Goal: Find specific page/section: Find specific page/section

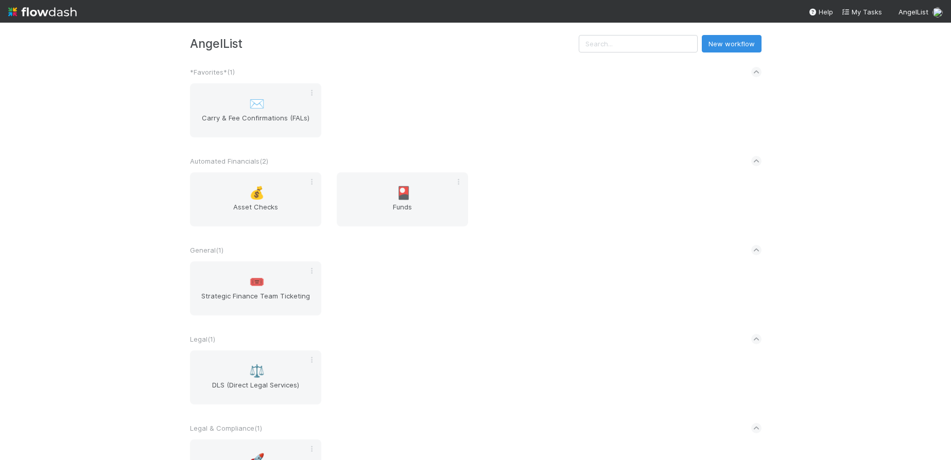
scroll to position [26, 0]
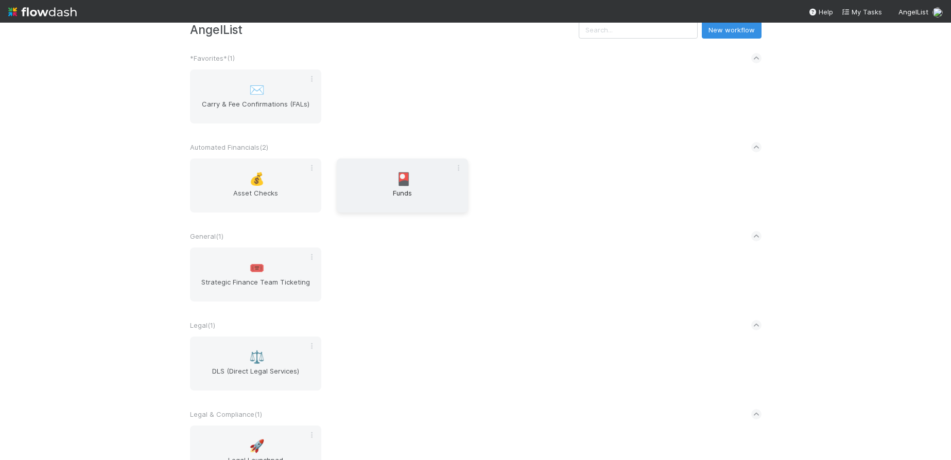
click at [418, 210] on div "🎴 Funds" at bounding box center [402, 186] width 131 height 54
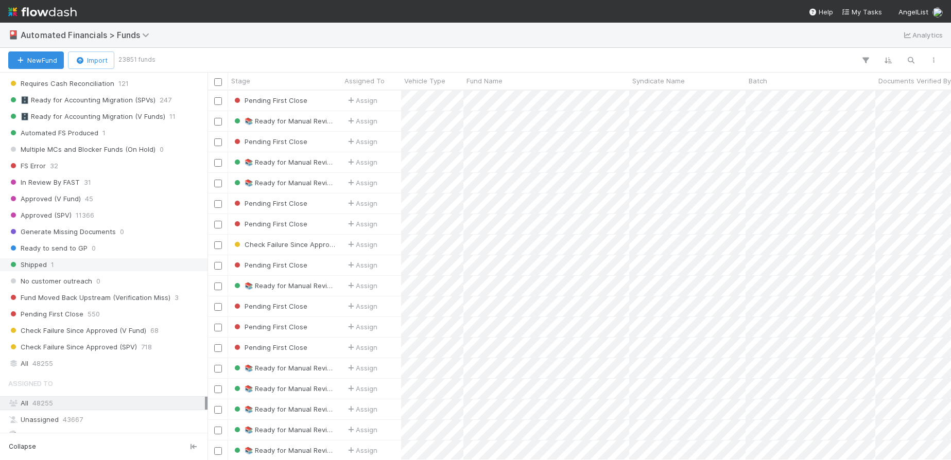
scroll to position [1325, 0]
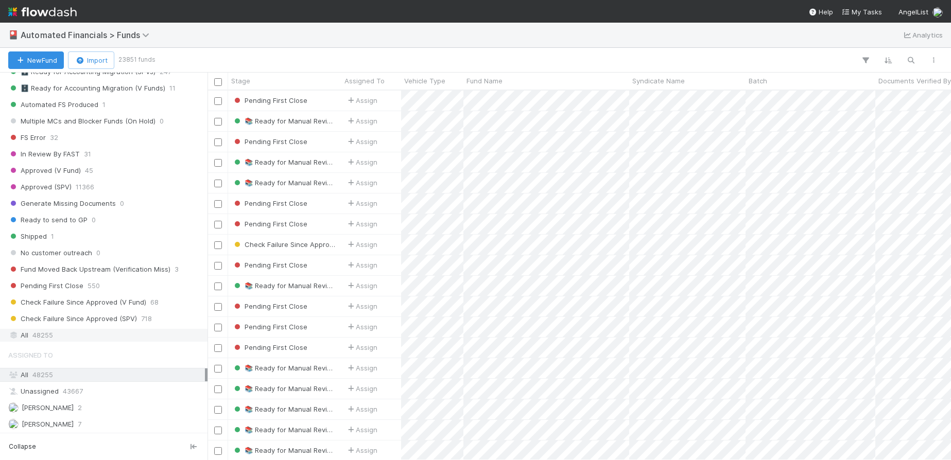
click at [74, 336] on div "All 48255" at bounding box center [106, 335] width 197 height 13
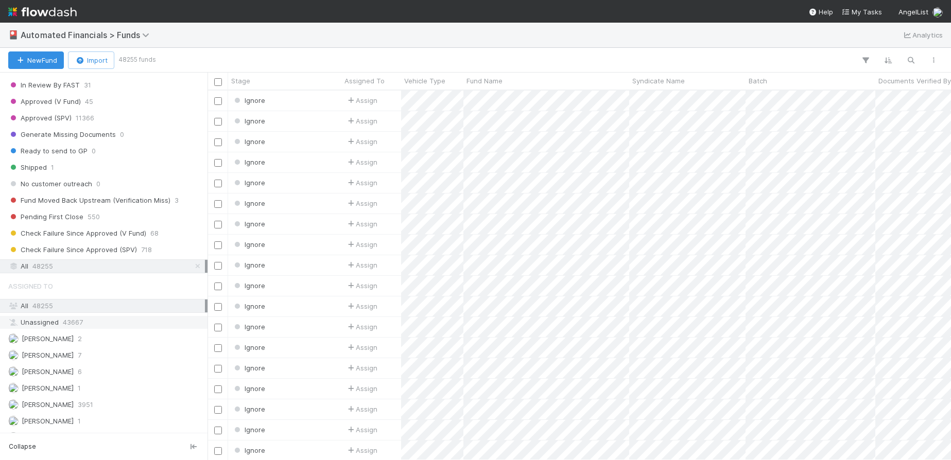
scroll to position [362, 736]
click at [913, 62] on icon "button" at bounding box center [910, 60] width 10 height 9
paste input "OV-0125 Fund I AL Vehicle, a series of [PERSON_NAME] Operator's Investments, LP"
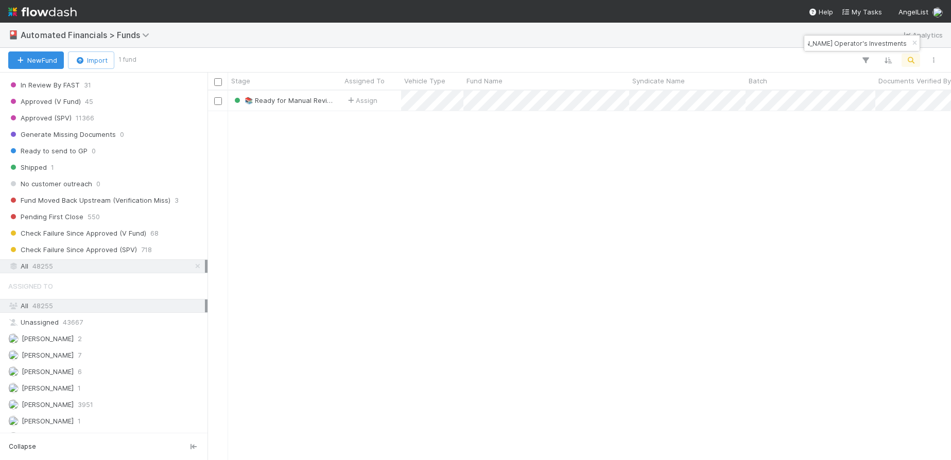
type input "OV-0125 Fund I AL Vehicle, a series of [PERSON_NAME] Operator's Investments, LP"
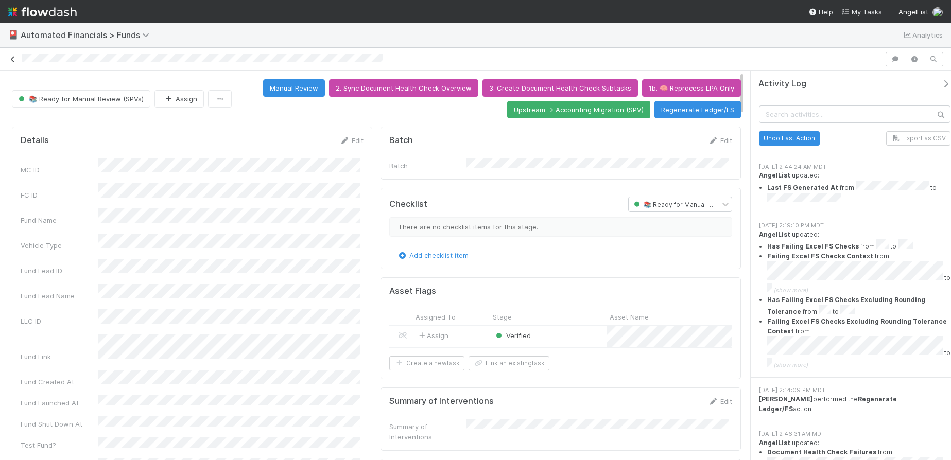
click at [12, 60] on icon at bounding box center [13, 59] width 10 height 7
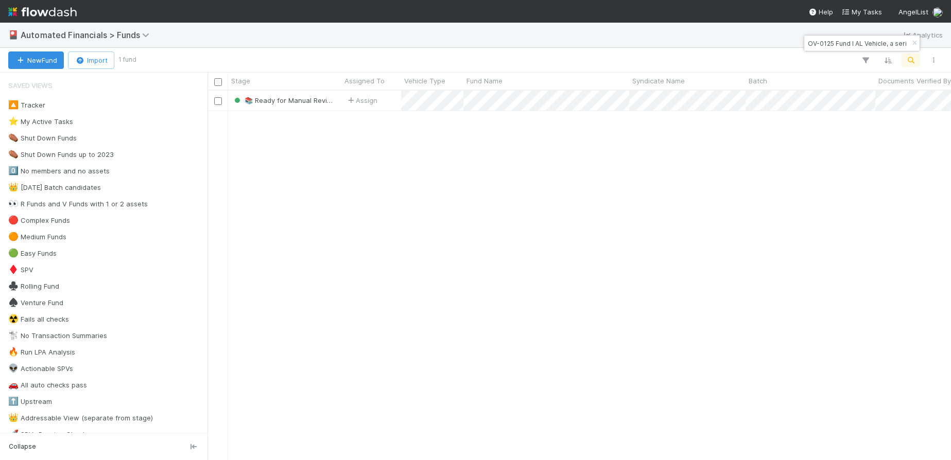
scroll to position [362, 736]
click at [893, 44] on div "OV-0125 Fund I AL Vehicle, a series of [PERSON_NAME] Operator's Investments, LP" at bounding box center [861, 43] width 115 height 15
click at [912, 42] on icon "button" at bounding box center [914, 43] width 10 height 6
click at [908, 60] on icon "button" at bounding box center [910, 60] width 10 height 9
type input "MU Fund II, a series of Zeitgeist, LP"
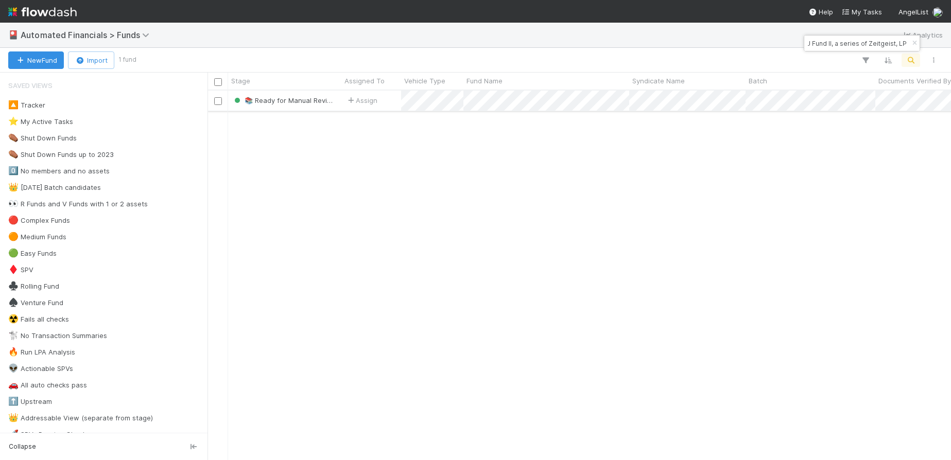
scroll to position [0, 0]
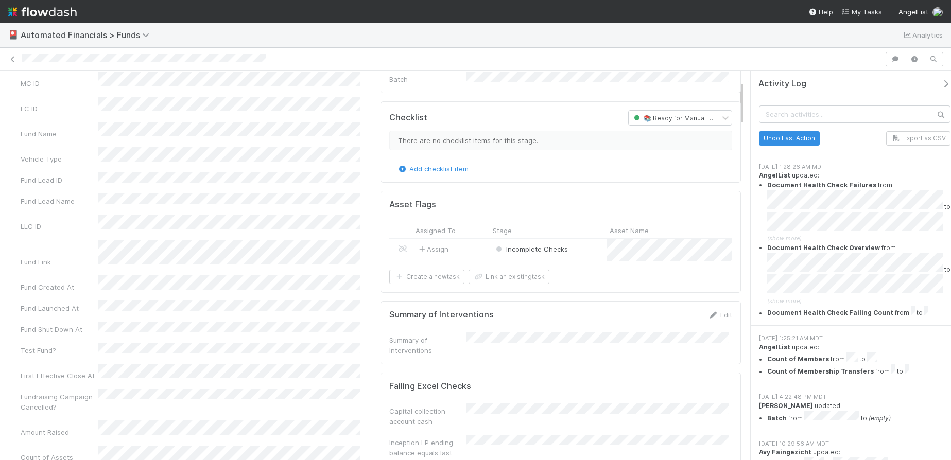
scroll to position [86, 0]
click at [12, 60] on icon at bounding box center [13, 59] width 10 height 7
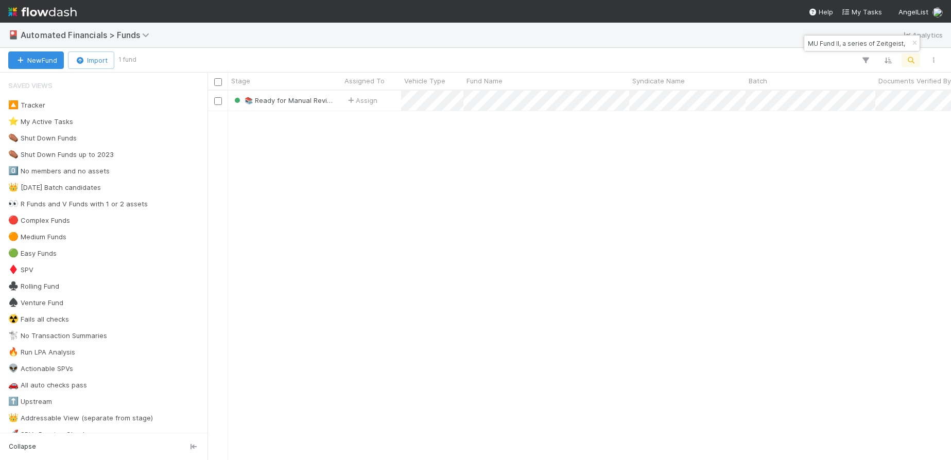
scroll to position [362, 736]
click at [914, 46] on button "button" at bounding box center [913, 43] width 11 height 12
click at [913, 57] on icon "button" at bounding box center [910, 60] width 10 height 9
type input "68e2151d8ee247f088a1320d28b92920"
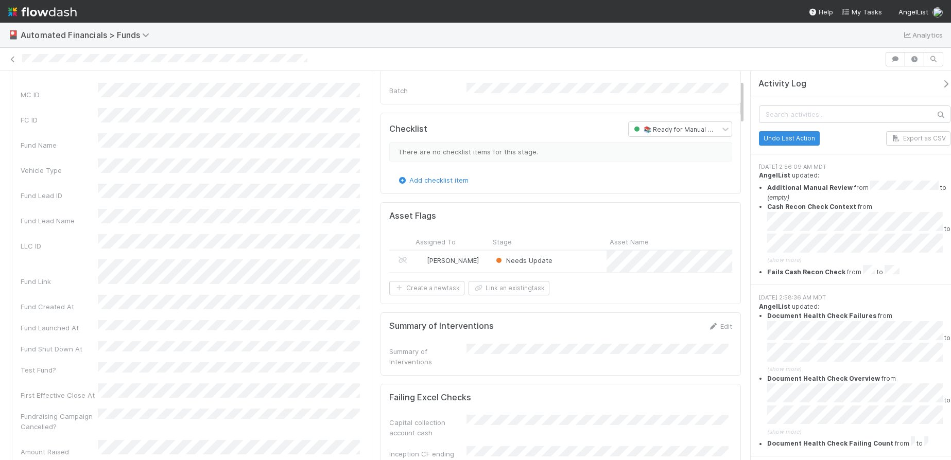
scroll to position [73, 0]
click at [13, 58] on icon at bounding box center [13, 59] width 10 height 7
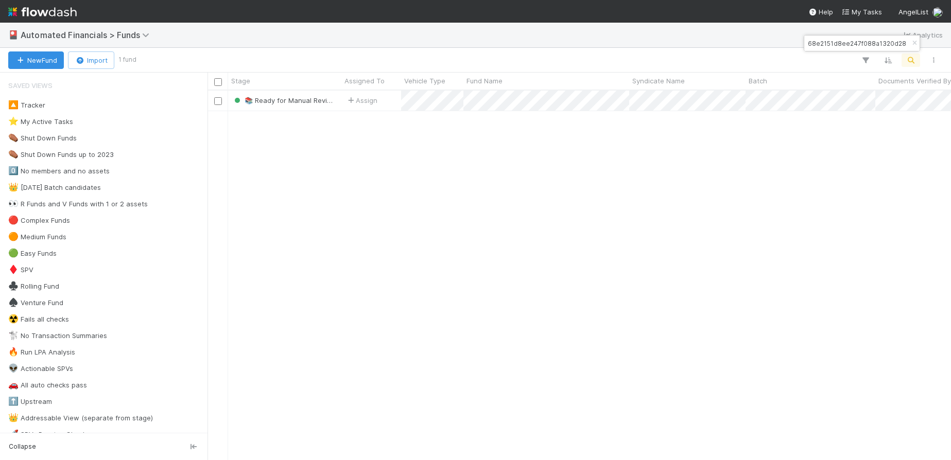
scroll to position [362, 736]
click at [913, 43] on icon "button" at bounding box center [914, 43] width 10 height 6
click at [911, 55] on button "button" at bounding box center [910, 60] width 19 height 13
type input "f344935de56449d5b4e9b3ac087bc91b"
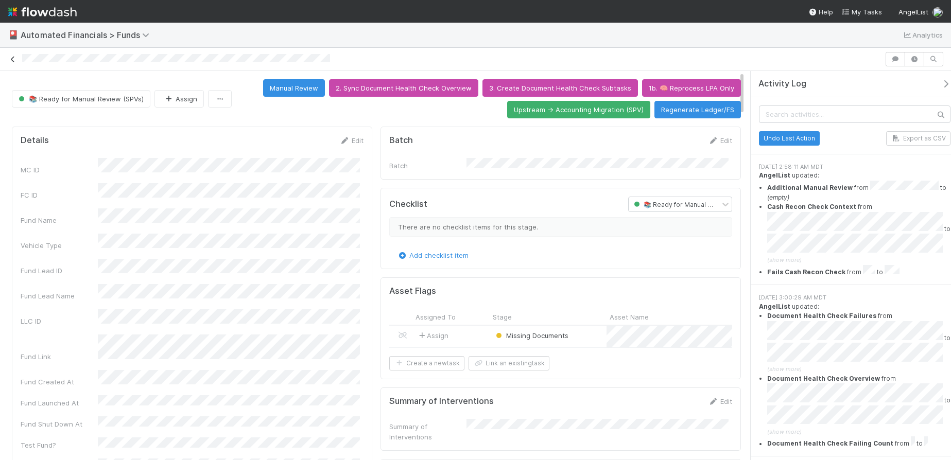
click at [10, 60] on icon at bounding box center [13, 59] width 10 height 7
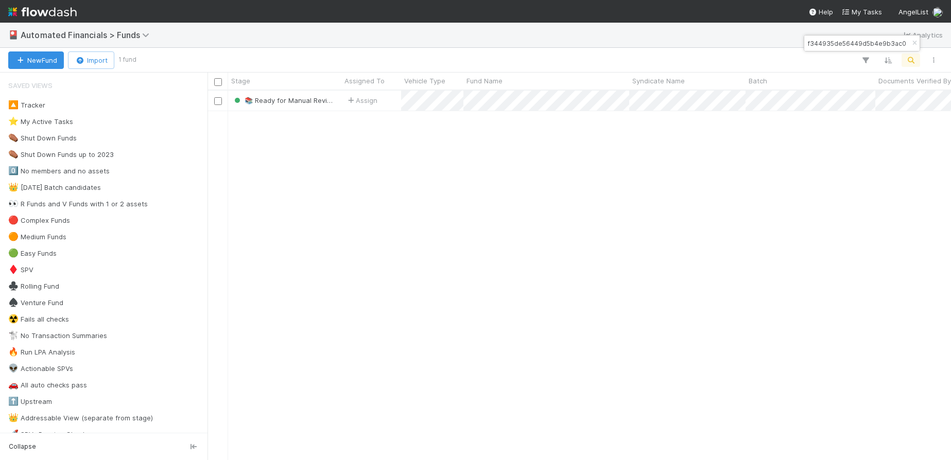
scroll to position [362, 736]
click at [913, 43] on icon "button" at bounding box center [914, 43] width 10 height 6
click at [912, 58] on icon "button" at bounding box center [910, 60] width 10 height 9
type input "37978ac9377b47de91dde25a45c02a8b"
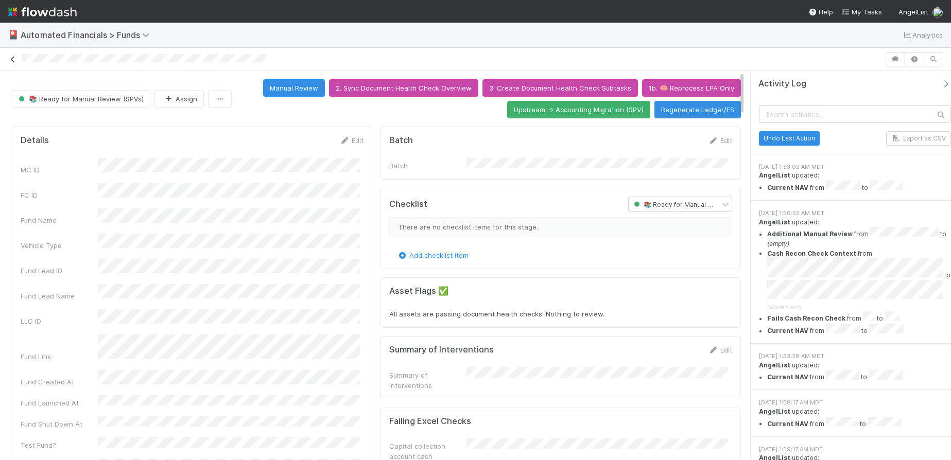
click at [13, 59] on icon at bounding box center [13, 59] width 10 height 7
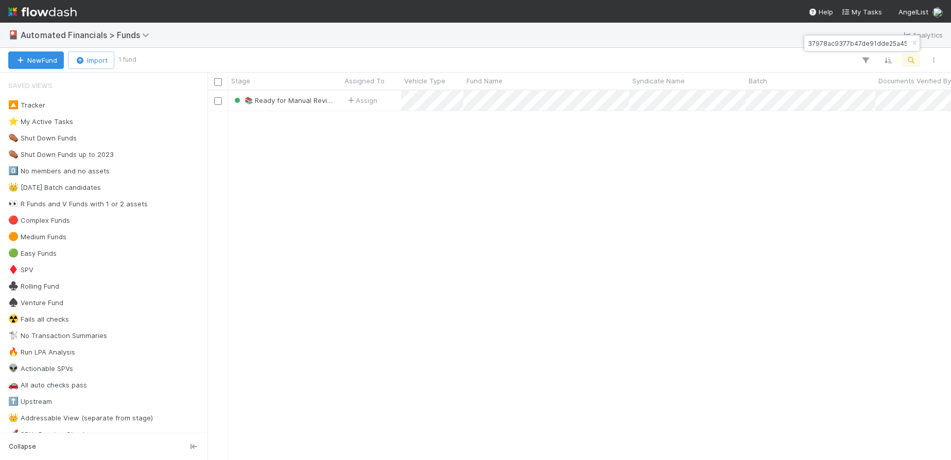
scroll to position [362, 736]
click at [913, 44] on icon "button" at bounding box center [914, 43] width 10 height 6
click at [913, 57] on icon "button" at bounding box center [910, 60] width 10 height 9
type input "db62ad10604b49a78a1b991d57911400"
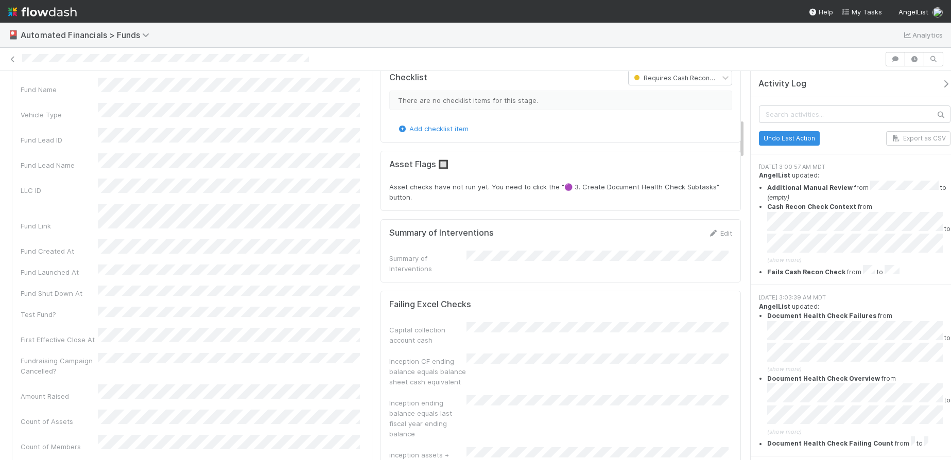
scroll to position [469, 0]
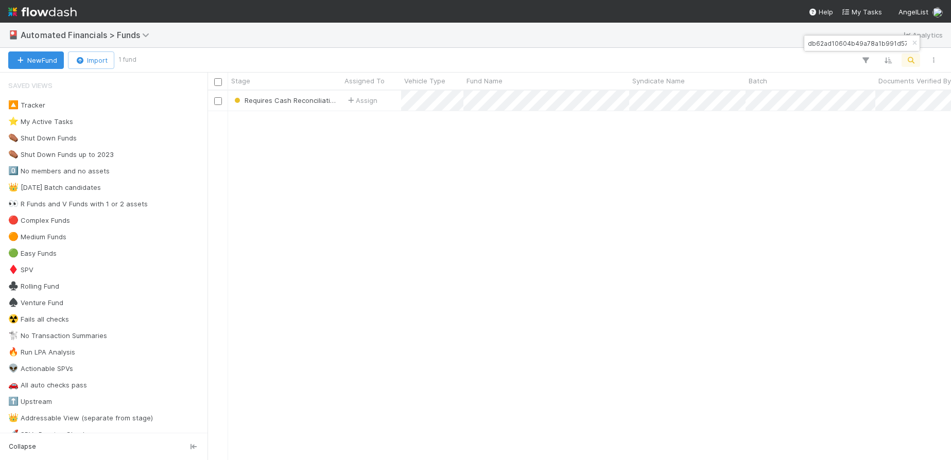
scroll to position [362, 736]
click at [913, 43] on icon "button" at bounding box center [914, 43] width 10 height 6
click at [909, 54] on button "button" at bounding box center [910, 60] width 19 height 13
type input "a4ddb65f941e4ecaaf29699c235e7da7"
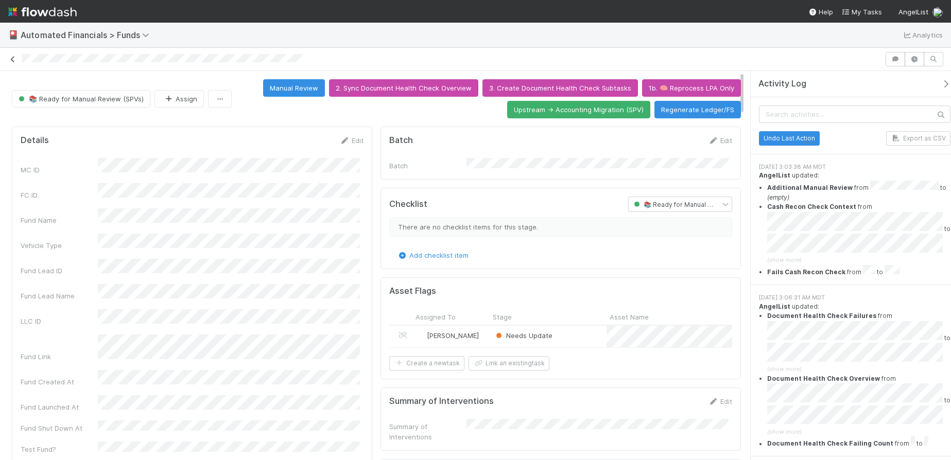
click at [16, 61] on icon at bounding box center [13, 59] width 10 height 7
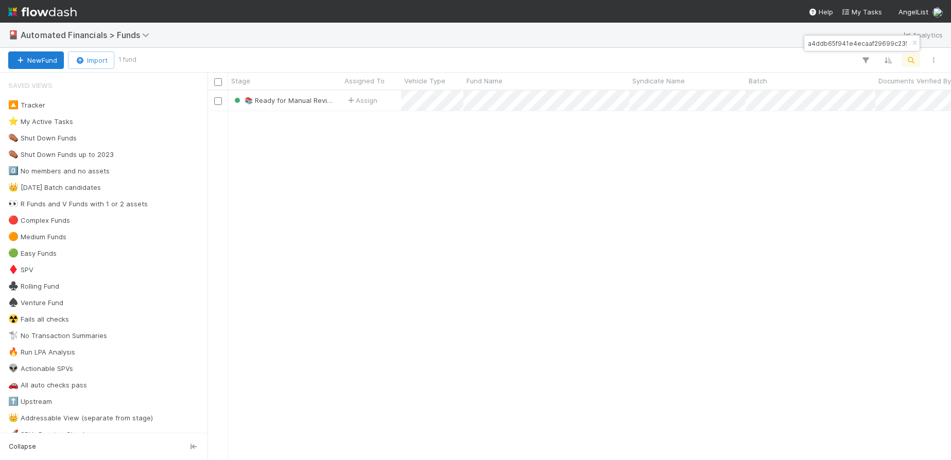
scroll to position [362, 736]
click at [912, 40] on icon "button" at bounding box center [914, 43] width 10 height 6
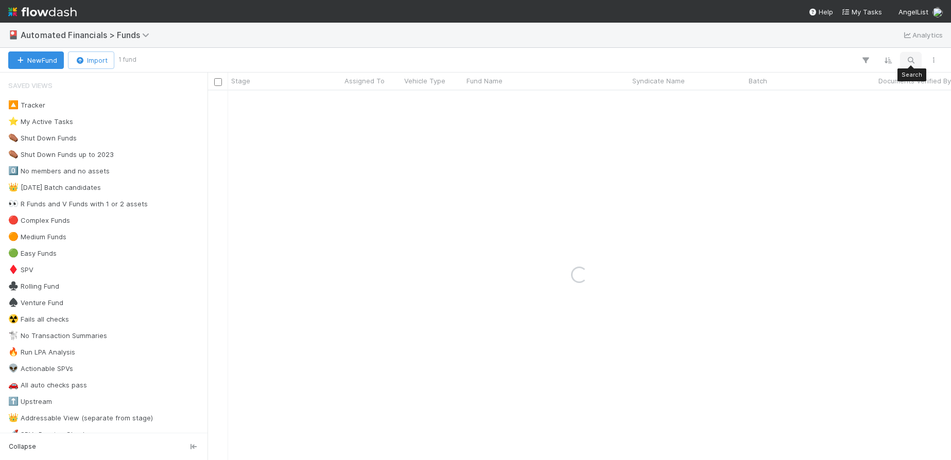
click at [911, 61] on icon "button" at bounding box center [910, 60] width 10 height 9
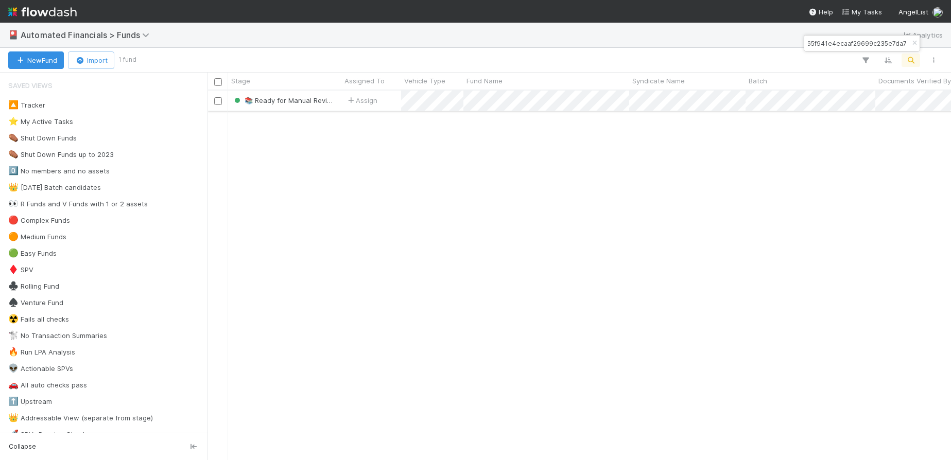
type input "a4ddb65f941e4ecaaf29699c235e7da7"
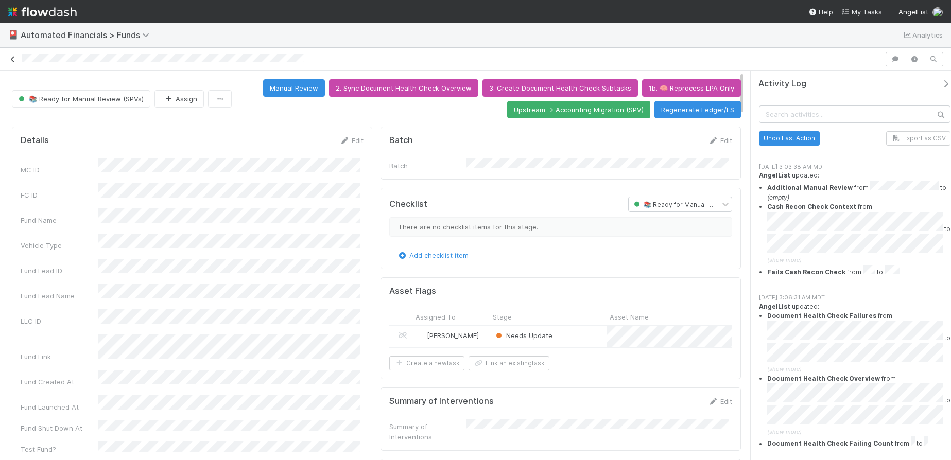
click at [11, 58] on icon at bounding box center [13, 59] width 10 height 7
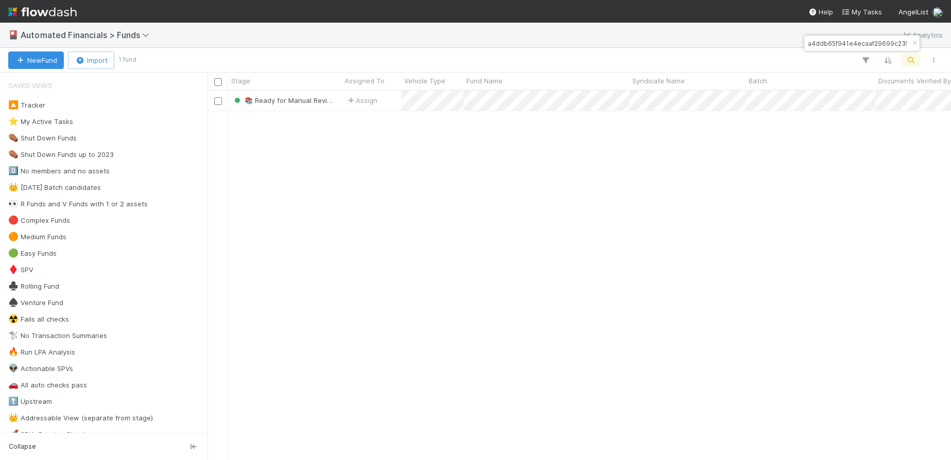
scroll to position [362, 736]
click at [913, 43] on icon "button" at bounding box center [914, 43] width 10 height 6
click at [910, 61] on icon "button" at bounding box center [910, 60] width 10 height 9
type input "MU Fund II, a series of Zeitgeist, LP"
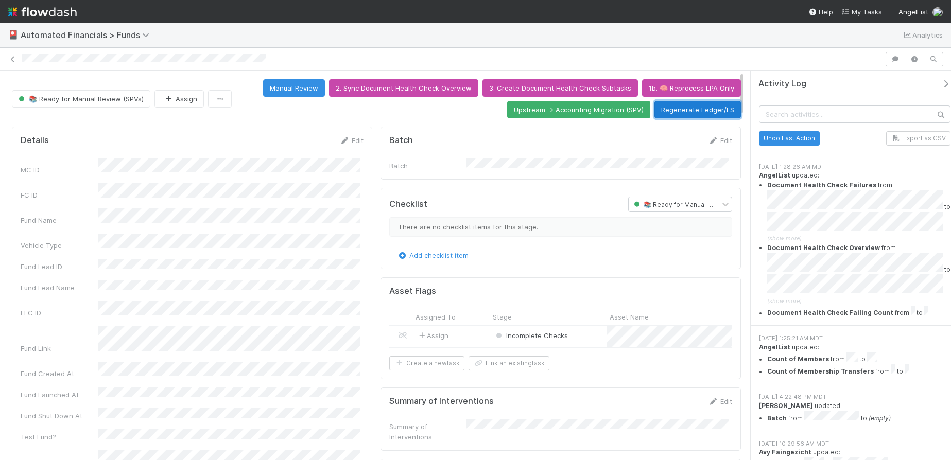
click at [688, 110] on button "Regenerate Ledger/FS" at bounding box center [697, 110] width 86 height 18
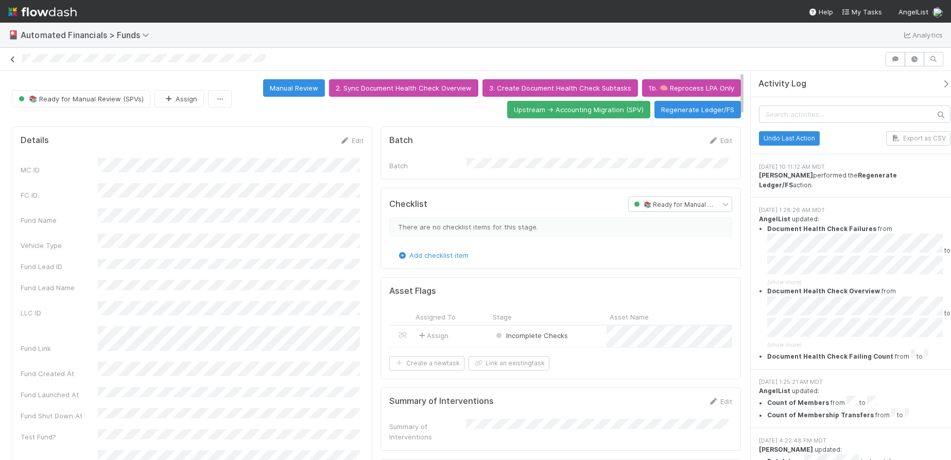
click at [14, 60] on icon at bounding box center [13, 59] width 10 height 7
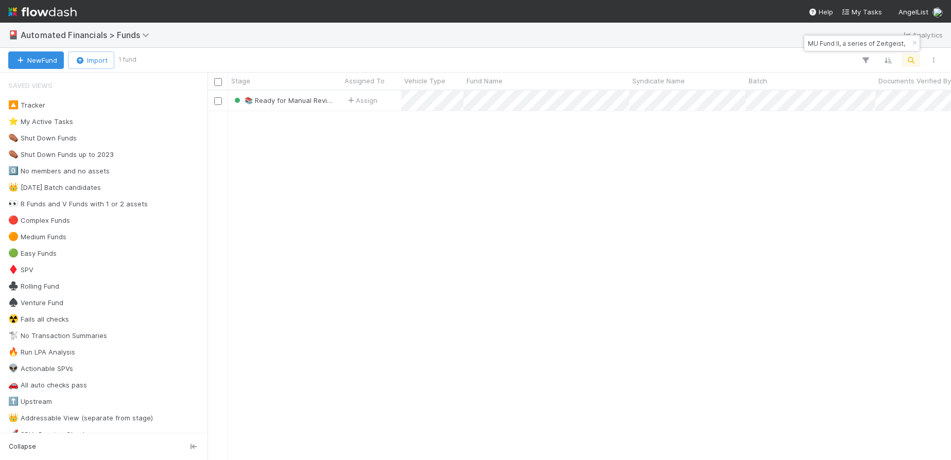
scroll to position [362, 736]
click at [914, 41] on icon "button" at bounding box center [914, 43] width 10 height 6
click at [914, 58] on icon "button" at bounding box center [910, 60] width 10 height 9
type input "COM Fund I, a series of Polymath Capital Partners, LP"
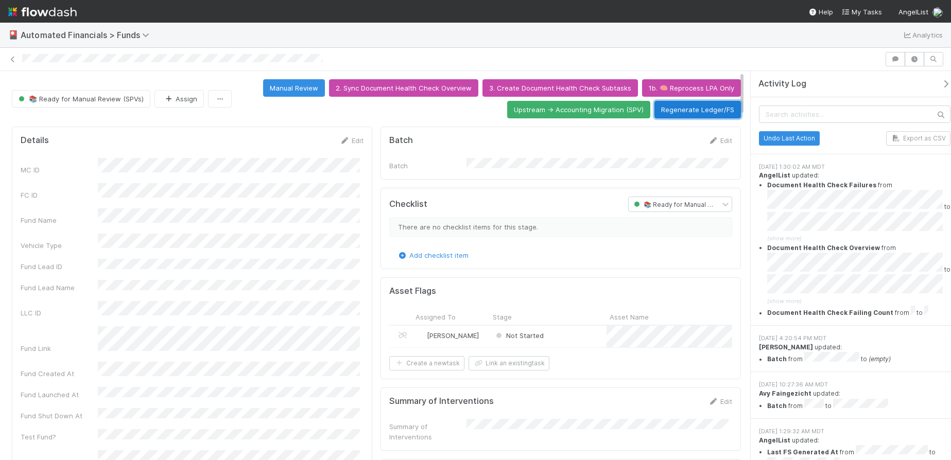
click at [682, 111] on button "Regenerate Ledger/FS" at bounding box center [697, 110] width 86 height 18
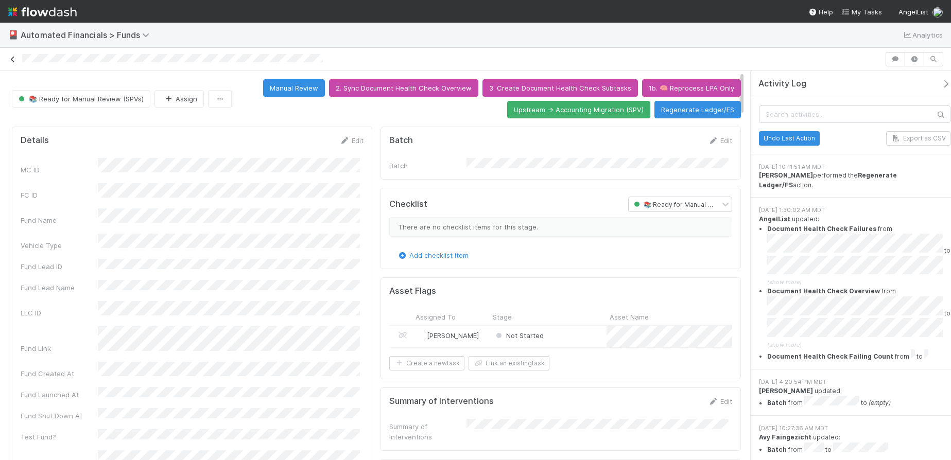
click at [11, 60] on icon at bounding box center [13, 59] width 10 height 7
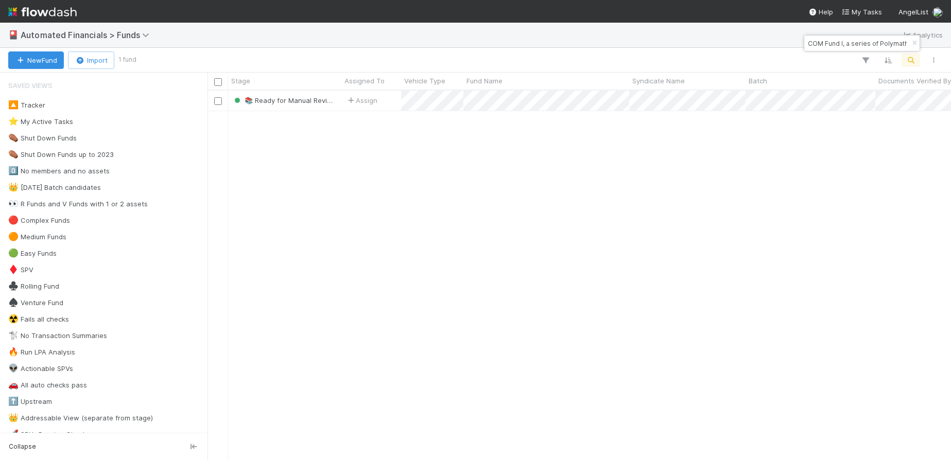
scroll to position [362, 736]
click at [913, 42] on icon "button" at bounding box center [914, 43] width 10 height 6
click at [911, 60] on icon "button" at bounding box center [910, 60] width 10 height 9
type input "PA Fund I, a series of Operator Ventures, LP"
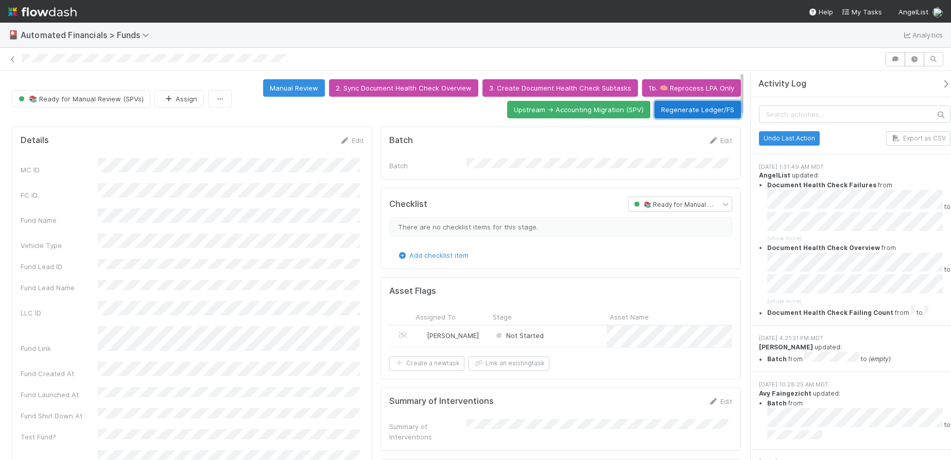
click at [685, 111] on button "Regenerate Ledger/FS" at bounding box center [697, 110] width 86 height 18
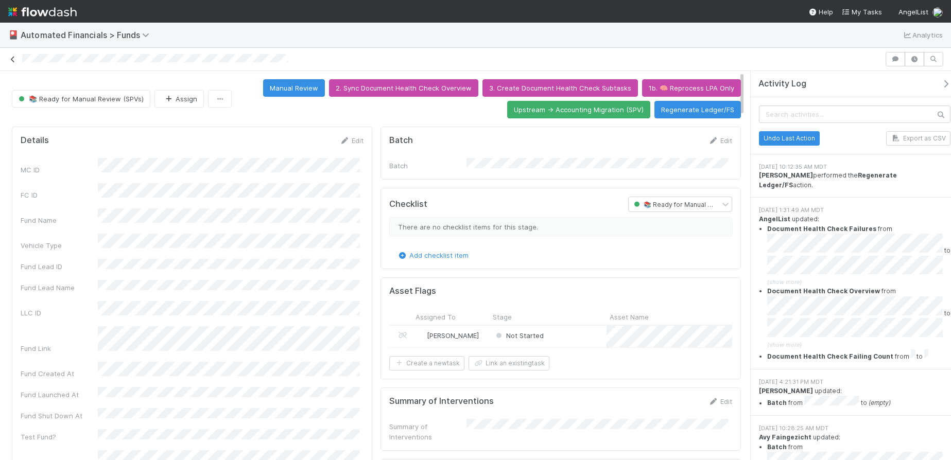
click at [10, 62] on icon at bounding box center [13, 59] width 10 height 7
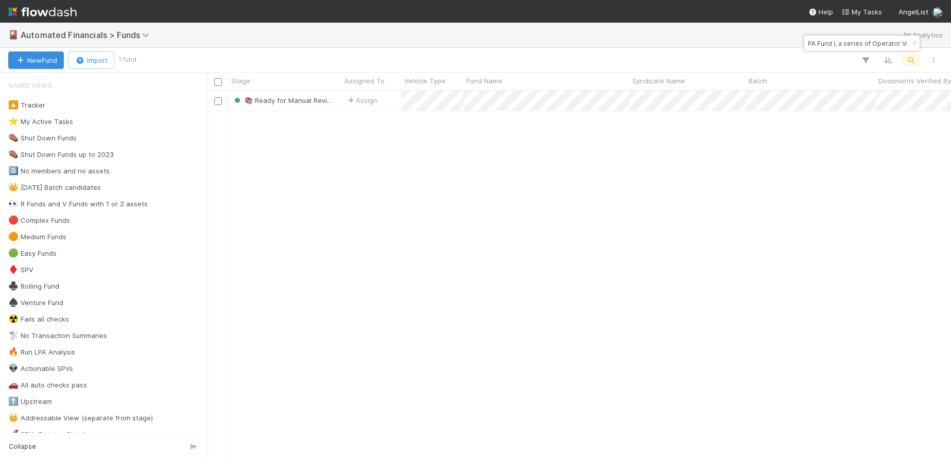
scroll to position [362, 736]
click at [911, 42] on icon "button" at bounding box center [914, 43] width 10 height 6
click at [911, 59] on icon "button" at bounding box center [910, 60] width 10 height 9
type input "A-AQG-18-Fund, a series of AngelList Omnibus, LLC"
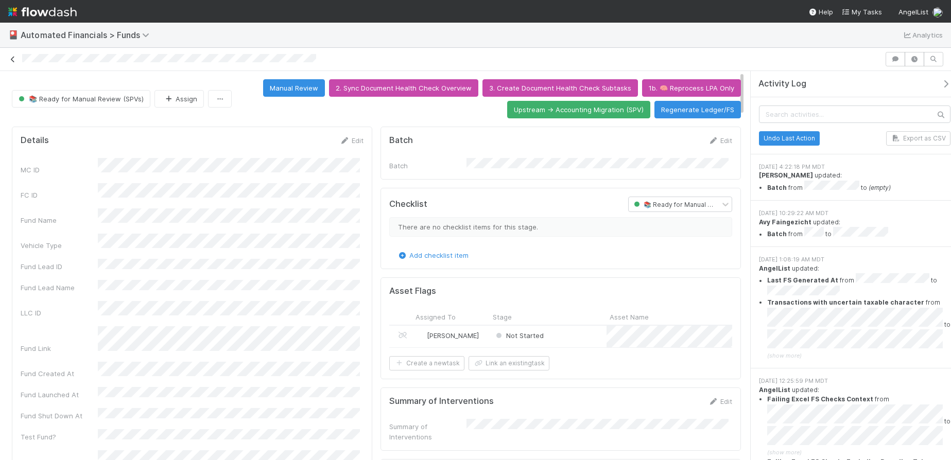
click at [12, 61] on icon at bounding box center [13, 59] width 10 height 7
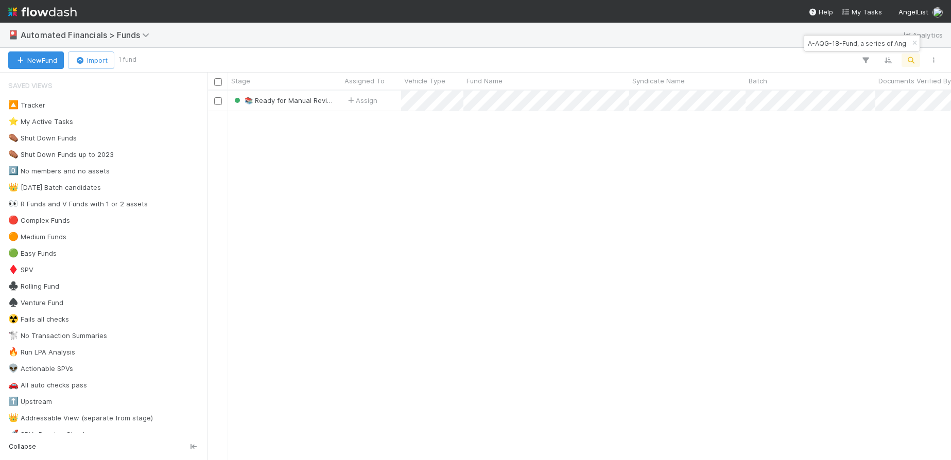
scroll to position [362, 736]
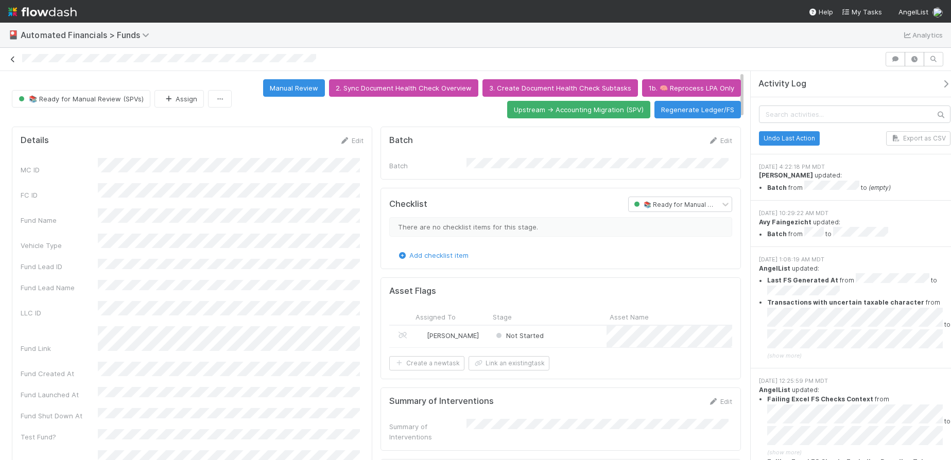
click at [13, 60] on icon at bounding box center [13, 59] width 10 height 7
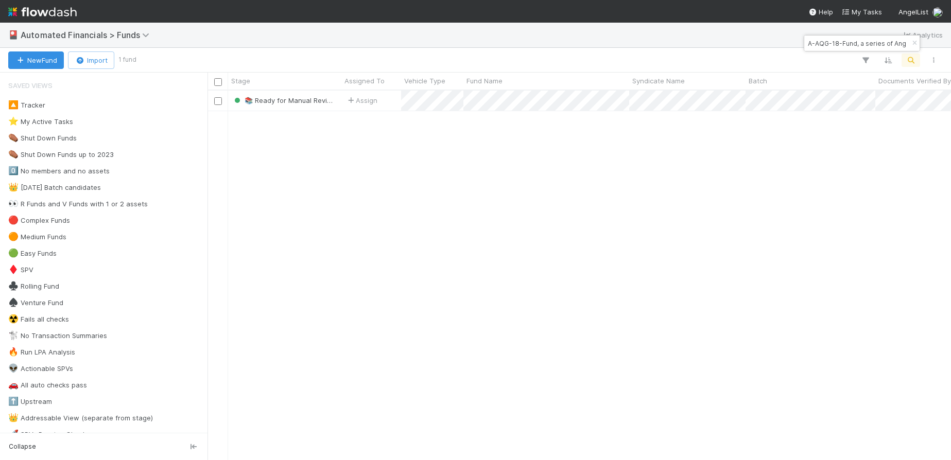
scroll to position [362, 736]
click at [912, 42] on icon "button" at bounding box center [914, 43] width 10 height 6
click at [913, 58] on icon "button" at bounding box center [910, 60] width 10 height 9
type input "KE Fund II, a series of [PERSON_NAME] Funds, LP"
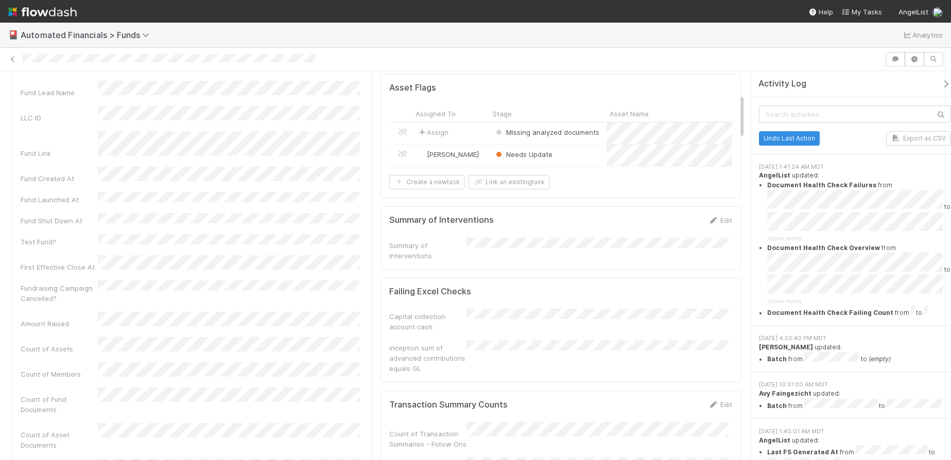
scroll to position [203, 0]
click at [12, 60] on icon at bounding box center [13, 59] width 10 height 7
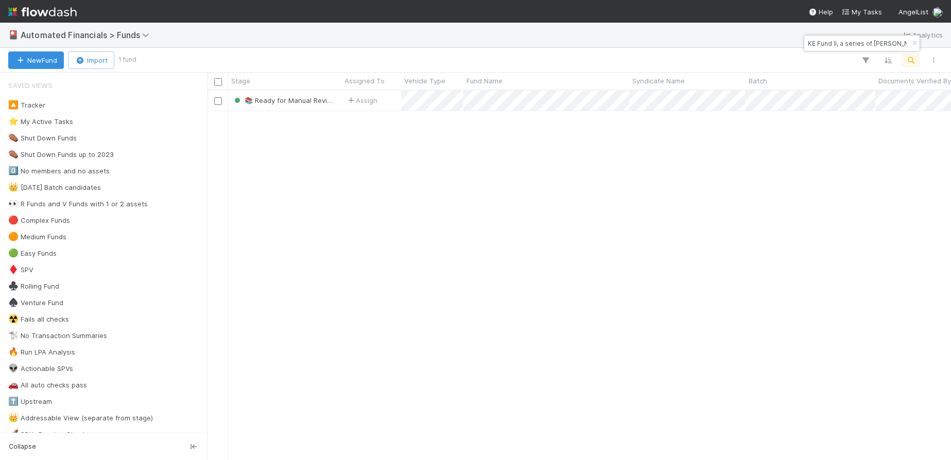
scroll to position [362, 736]
click at [914, 42] on icon "button" at bounding box center [914, 43] width 10 height 6
click at [913, 57] on icon "button" at bounding box center [910, 60] width 10 height 9
type input "DAL Fund I, a series of Hack VC, LP"
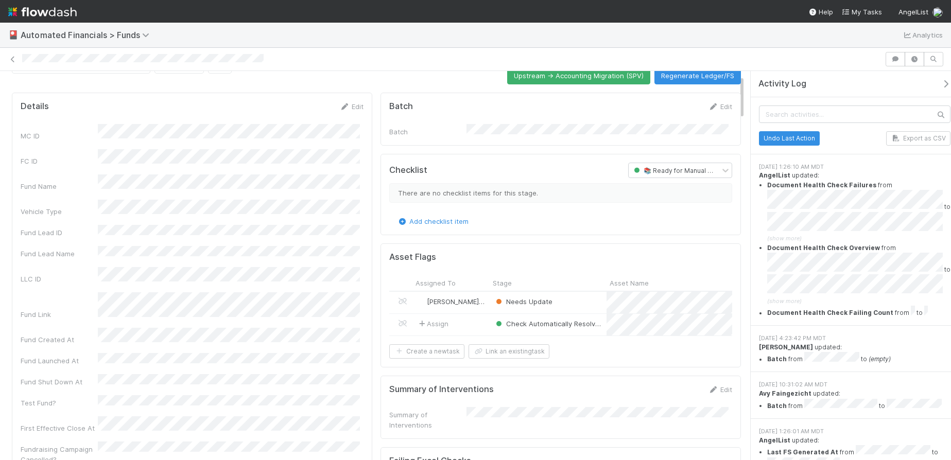
scroll to position [34, 0]
click at [14, 62] on icon at bounding box center [13, 59] width 10 height 7
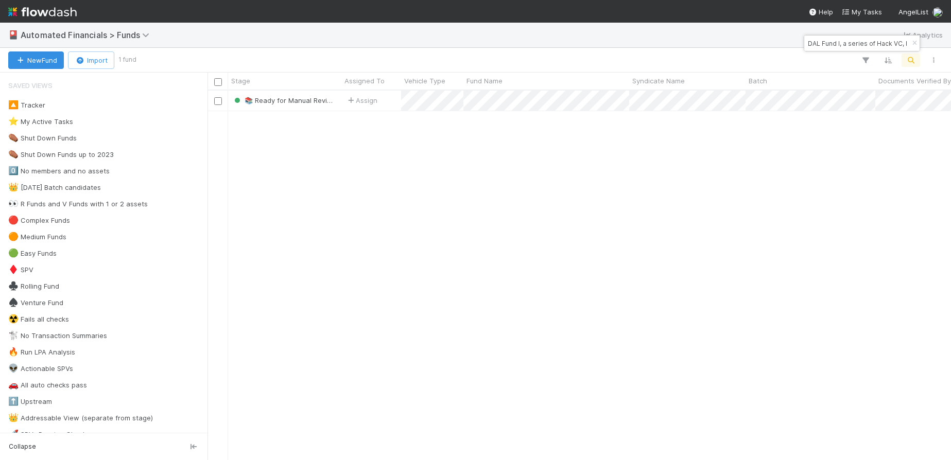
scroll to position [362, 736]
click at [912, 43] on icon "button" at bounding box center [914, 43] width 10 height 6
click at [912, 59] on icon "button" at bounding box center [910, 60] width 10 height 9
type input "BI Fund I, a series of PF AL, LP"
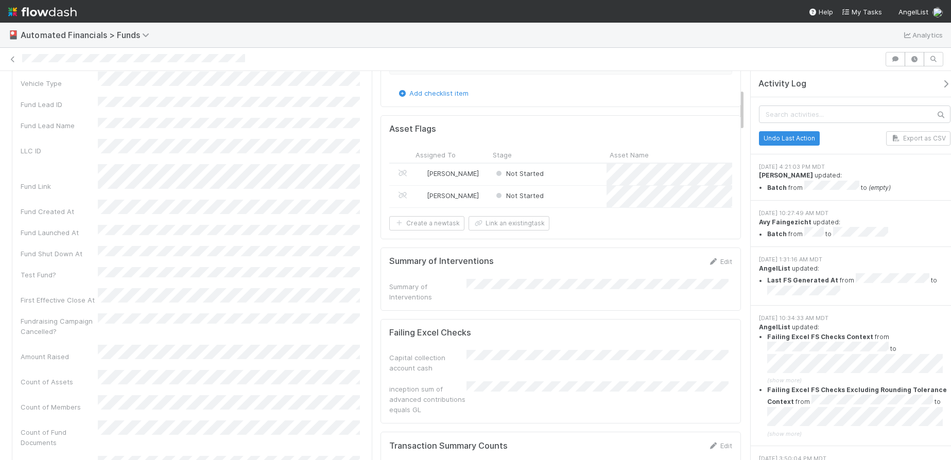
scroll to position [160, 0]
